Goal: Navigation & Orientation: Understand site structure

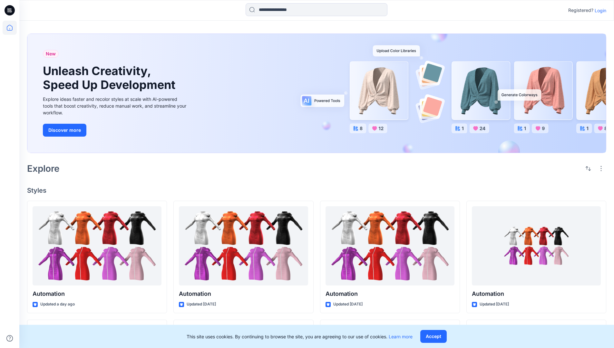
click at [598, 10] on p "Login" at bounding box center [600, 10] width 12 height 7
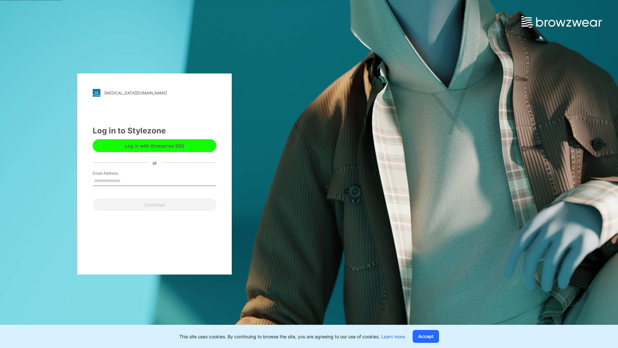
click at [127, 180] on input "Email Address" at bounding box center [155, 181] width 124 height 10
type input "**********"
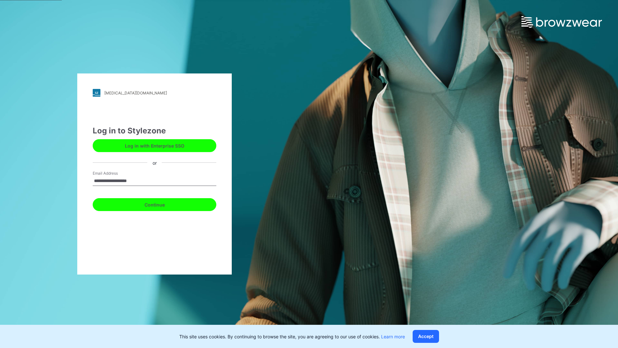
click at [162, 204] on button "Continue" at bounding box center [155, 204] width 124 height 13
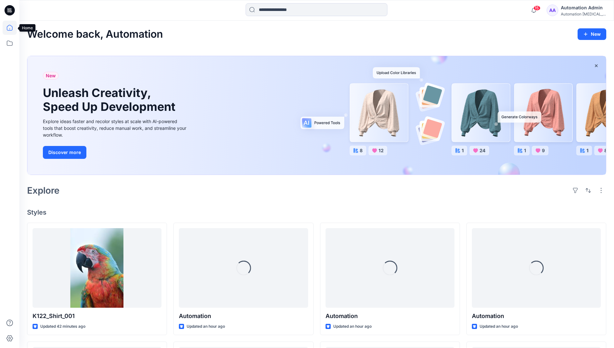
click at [12, 28] on icon at bounding box center [10, 28] width 6 height 6
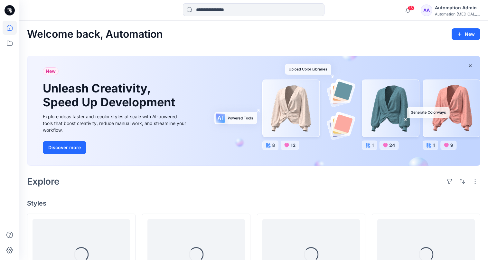
scroll to position [26, 0]
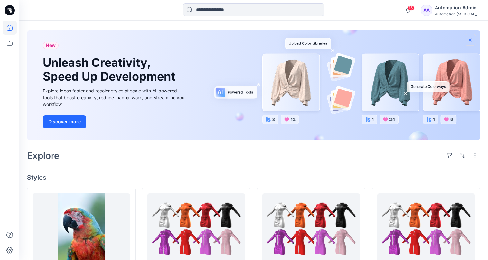
click at [470, 40] on icon "button" at bounding box center [470, 39] width 3 height 3
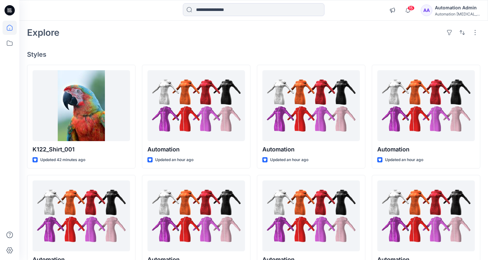
click at [460, 15] on div "Automation [MEDICAL_DATA]..." at bounding box center [457, 14] width 45 height 5
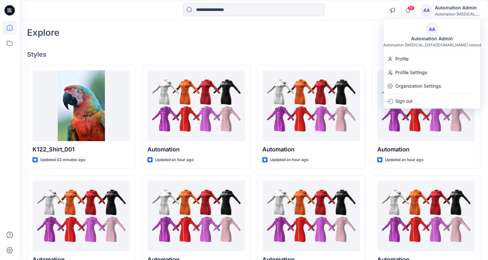
click at [410, 11] on icon "button" at bounding box center [408, 10] width 5 height 4
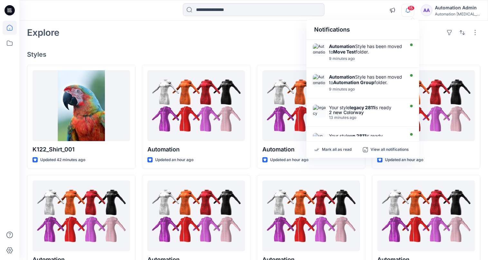
click at [319, 33] on div "Notifications" at bounding box center [363, 30] width 113 height 20
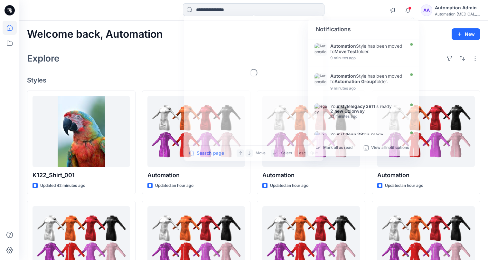
click at [255, 14] on input at bounding box center [254, 9] width 142 height 13
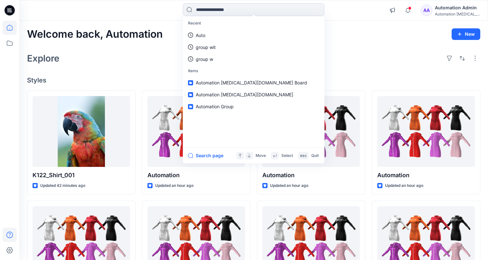
click at [8, 234] on icon at bounding box center [10, 235] width 14 height 14
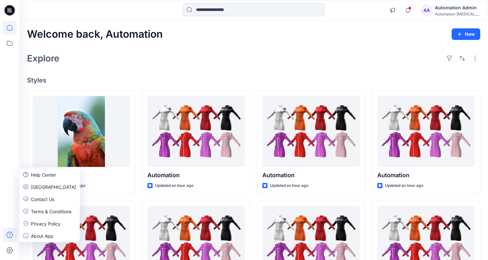
click at [117, 63] on div "Explore" at bounding box center [253, 58] width 453 height 15
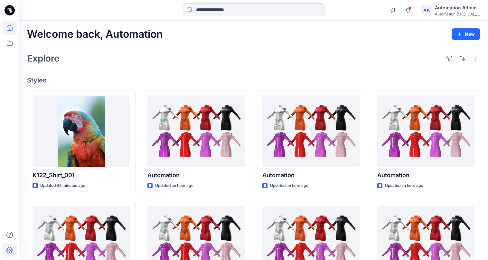
click at [13, 248] on icon at bounding box center [10, 250] width 14 height 14
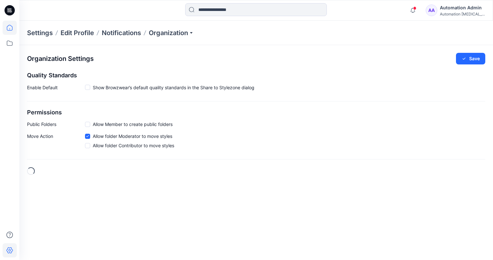
click at [13, 29] on icon at bounding box center [10, 28] width 14 height 14
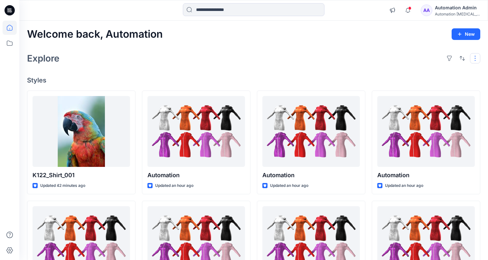
click at [474, 61] on button "button" at bounding box center [475, 58] width 10 height 10
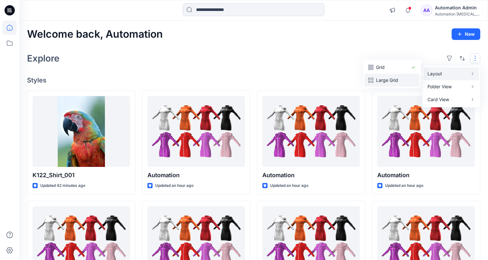
click at [399, 77] on p "Large Grid" at bounding box center [392, 80] width 32 height 8
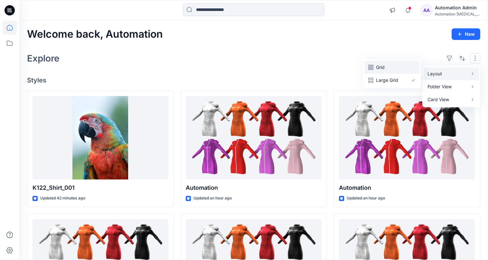
click at [385, 67] on p "Grid" at bounding box center [392, 67] width 32 height 8
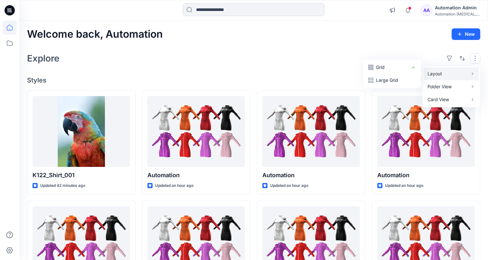
click at [476, 58] on button "button" at bounding box center [475, 58] width 10 height 10
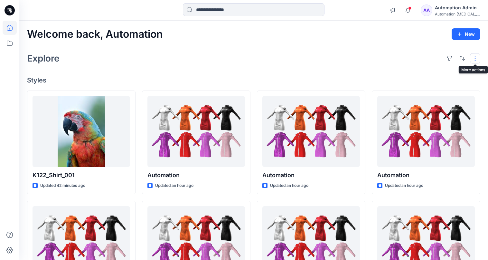
click at [472, 58] on button "button" at bounding box center [475, 58] width 10 height 10
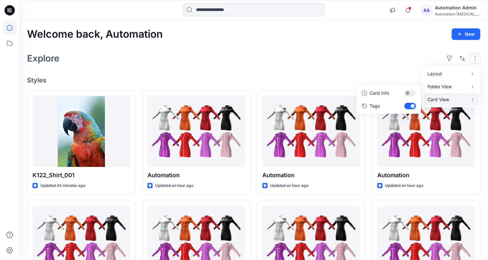
click at [454, 98] on p "Card View" at bounding box center [448, 100] width 41 height 8
click at [410, 93] on button "Card Info" at bounding box center [389, 93] width 62 height 13
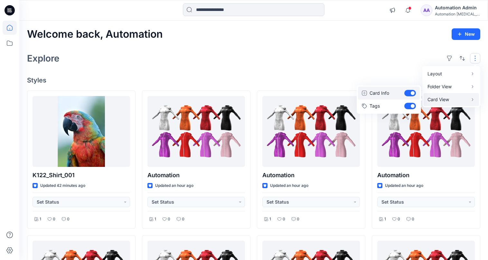
click at [410, 93] on button "Card Info" at bounding box center [389, 93] width 62 height 13
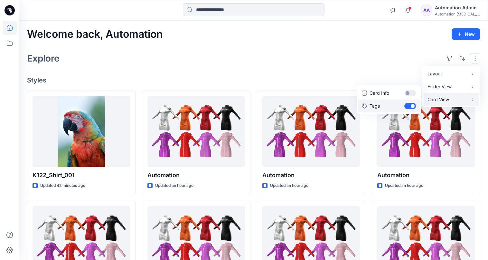
click at [410, 105] on button "Tags" at bounding box center [389, 106] width 62 height 13
click at [468, 56] on div "Layout Grid Large Grid Folder View Compact Card Card View Card Info Tags" at bounding box center [462, 58] width 36 height 10
click at [402, 58] on div "Explore" at bounding box center [253, 58] width 453 height 15
click at [471, 58] on button "button" at bounding box center [475, 58] width 10 height 10
click at [448, 99] on p "Card View" at bounding box center [448, 100] width 41 height 8
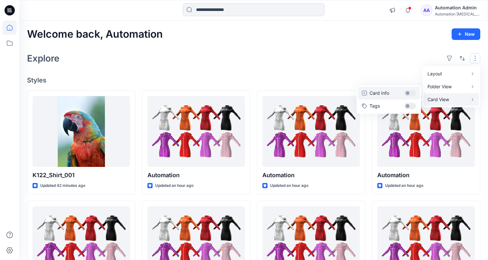
click at [411, 93] on button "Card Info" at bounding box center [389, 93] width 62 height 13
